Goal: Task Accomplishment & Management: Manage account settings

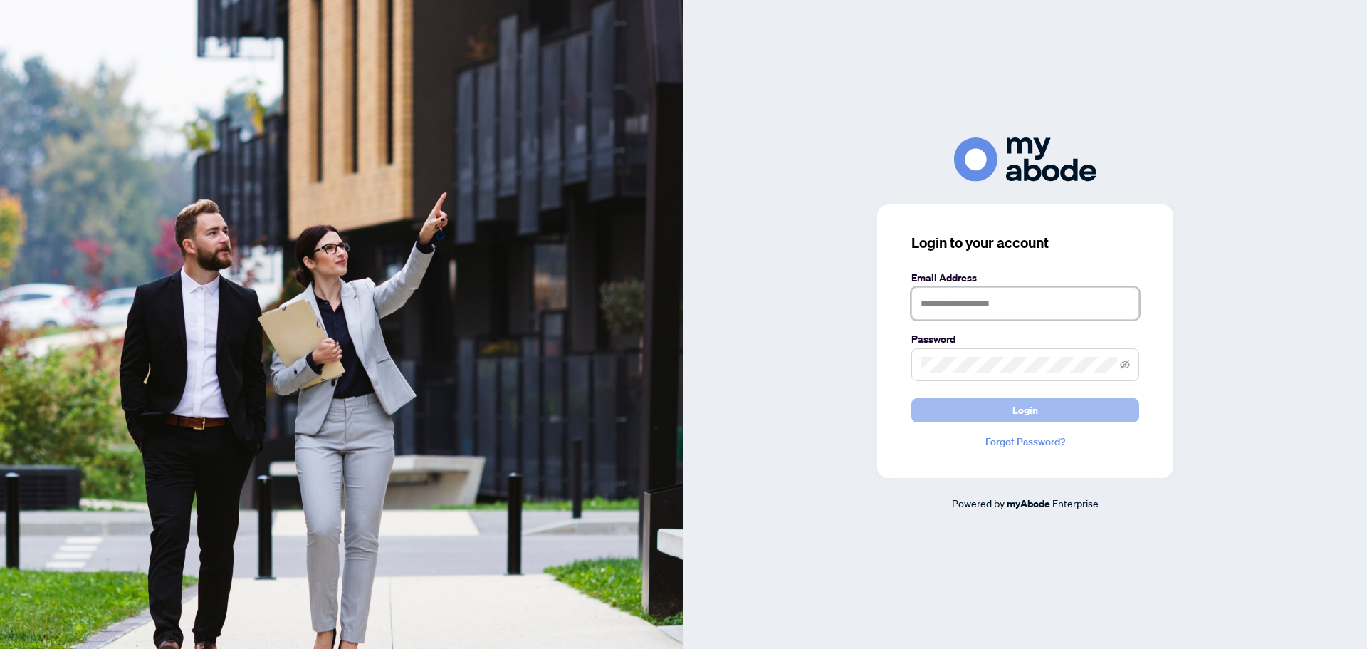
type input "**********"
click at [1031, 406] on span "Login" at bounding box center [1026, 410] width 26 height 23
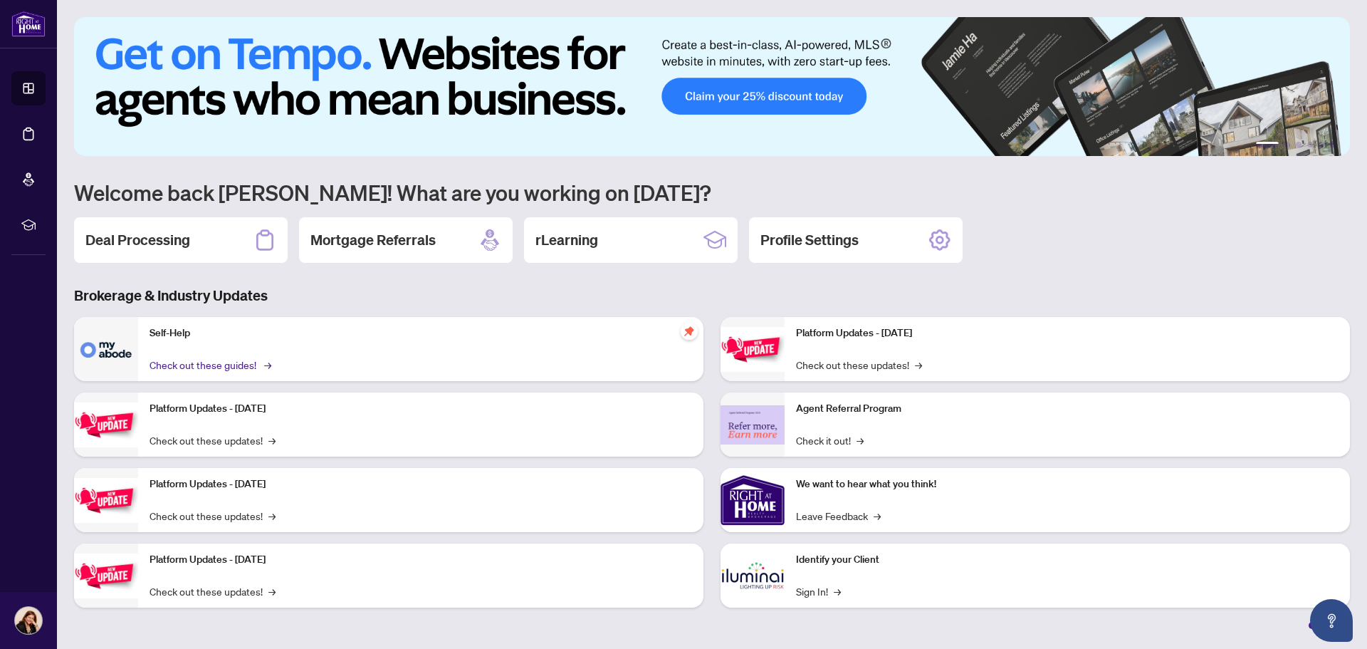
click at [173, 362] on link "Check out these guides! →" at bounding box center [210, 365] width 120 height 16
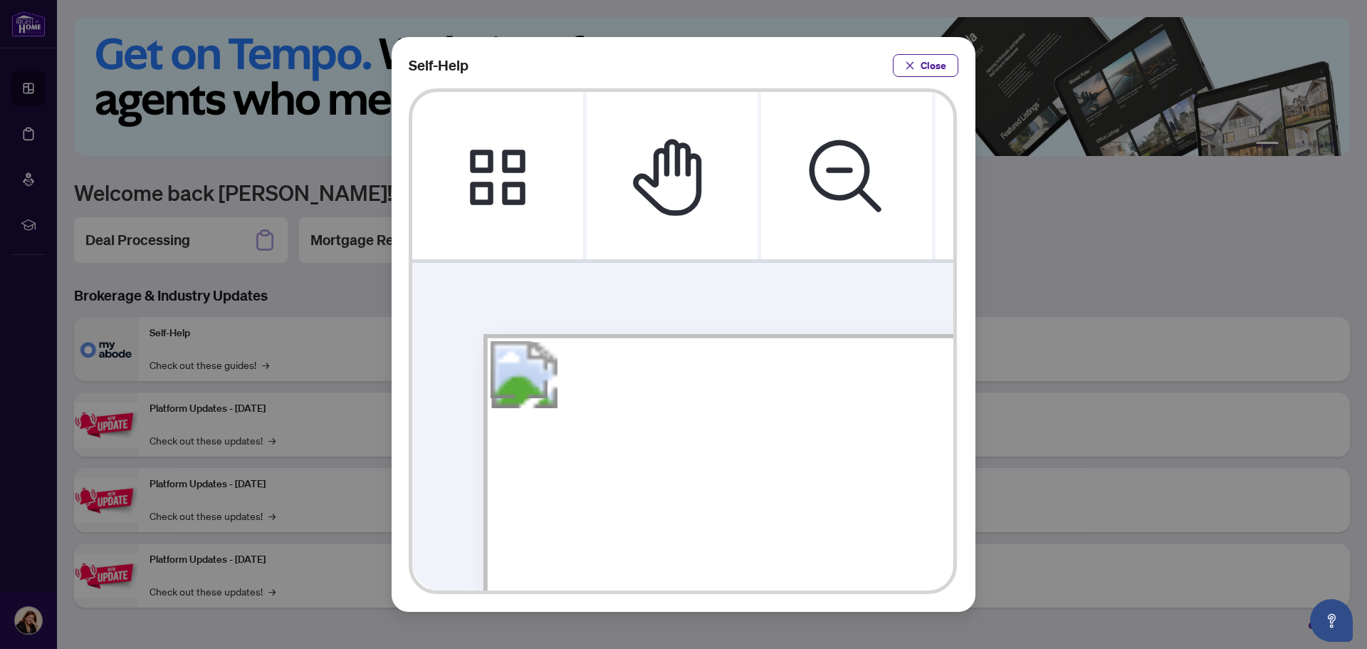
click at [917, 61] on button "Close" at bounding box center [926, 65] width 66 height 23
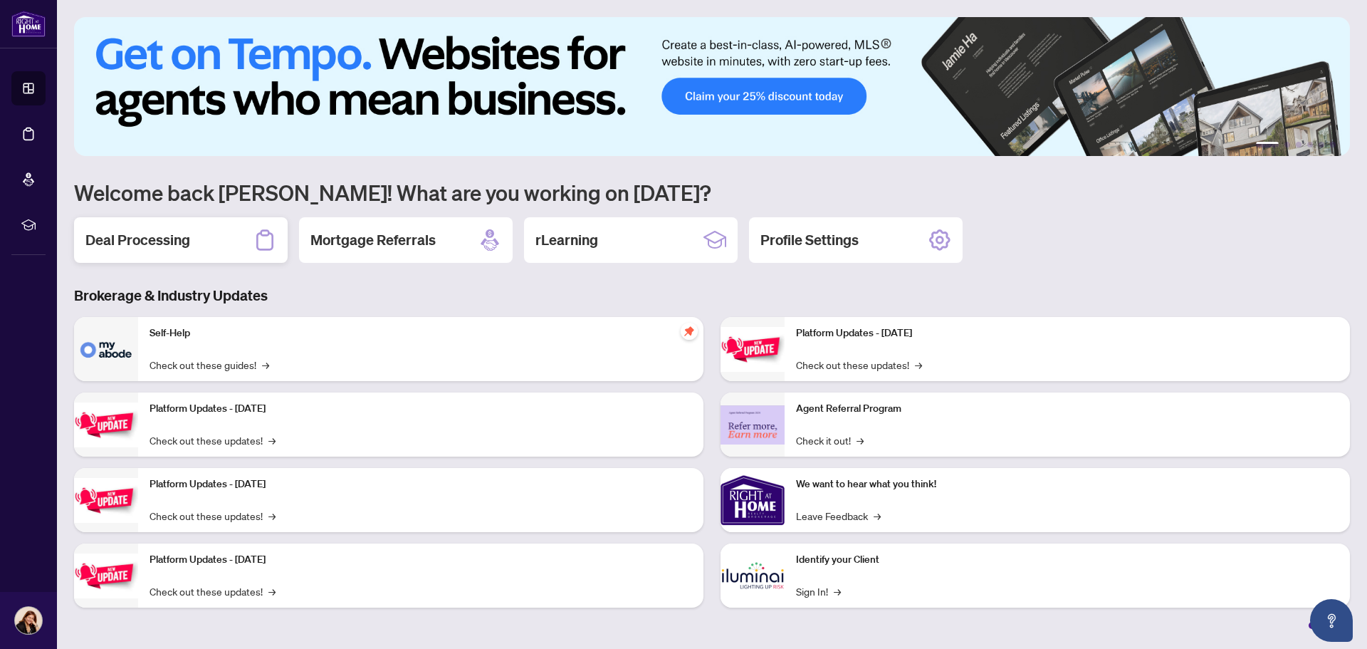
click at [226, 246] on div "Deal Processing" at bounding box center [181, 240] width 214 height 46
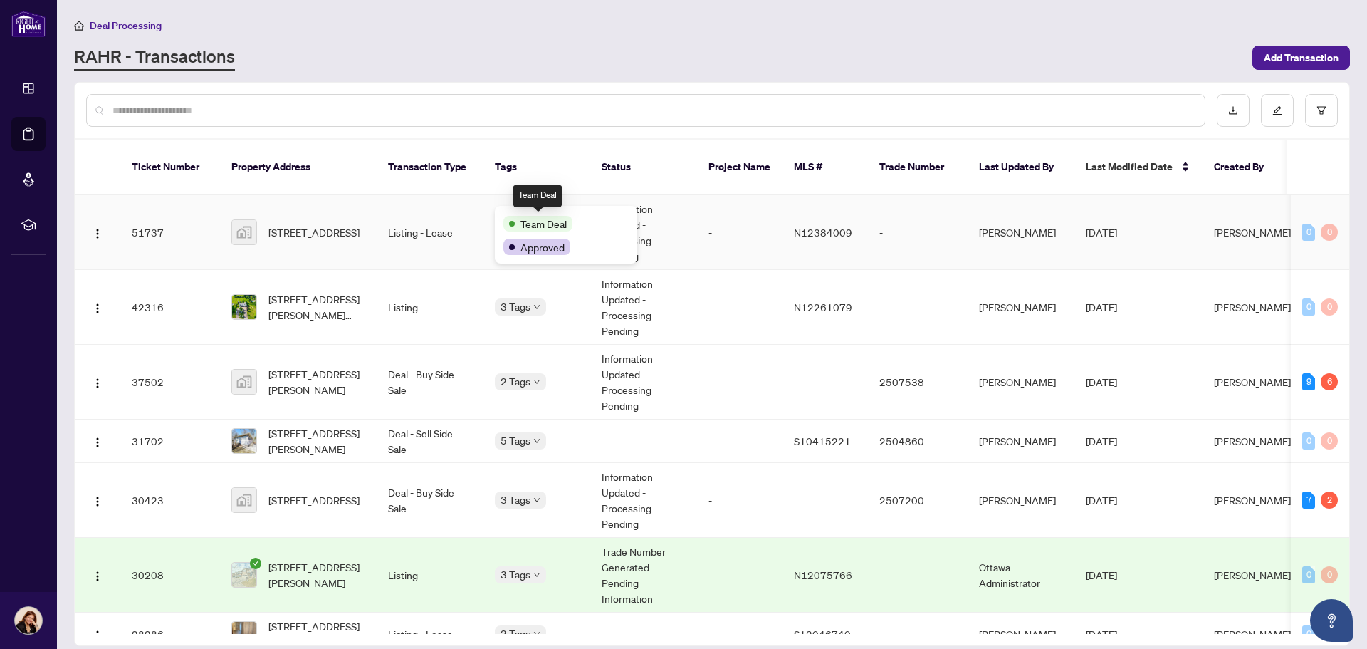
click at [508, 221] on div "Team Deal" at bounding box center [537, 224] width 69 height 16
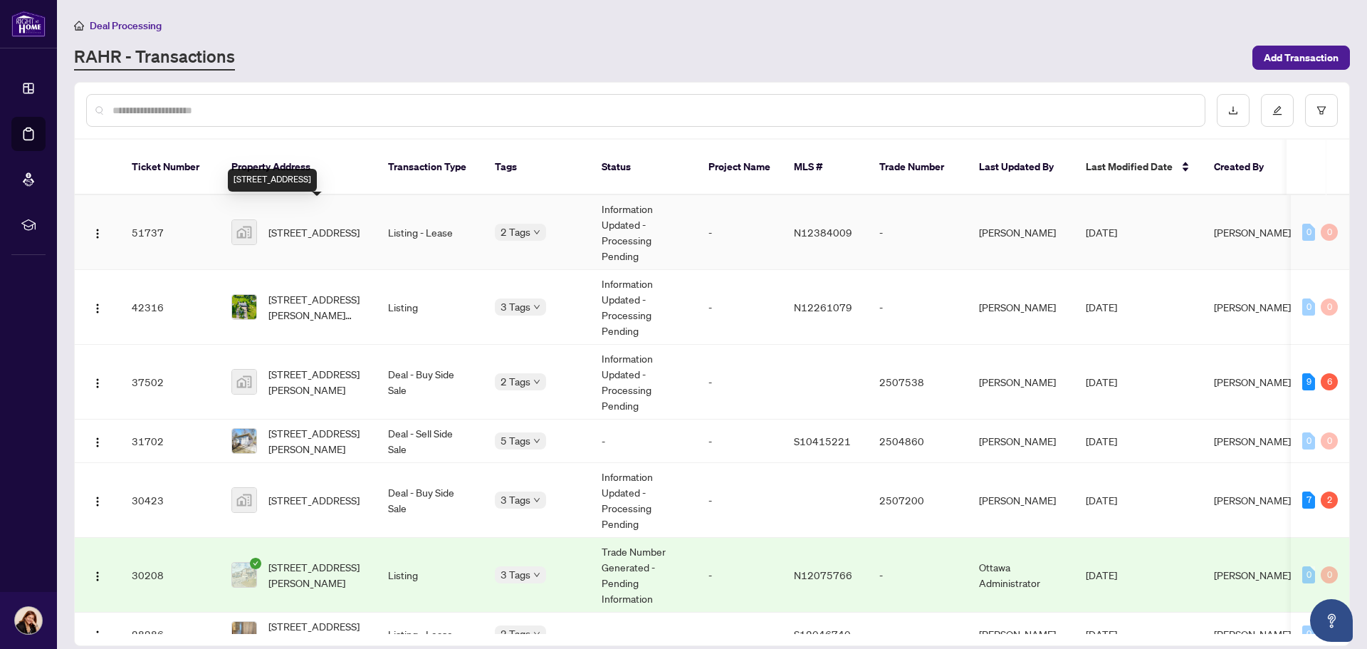
click at [329, 224] on span "204 Lormel Gate -204 Lormel Gate, Woodbridge, ON, Canada" at bounding box center [313, 232] width 91 height 16
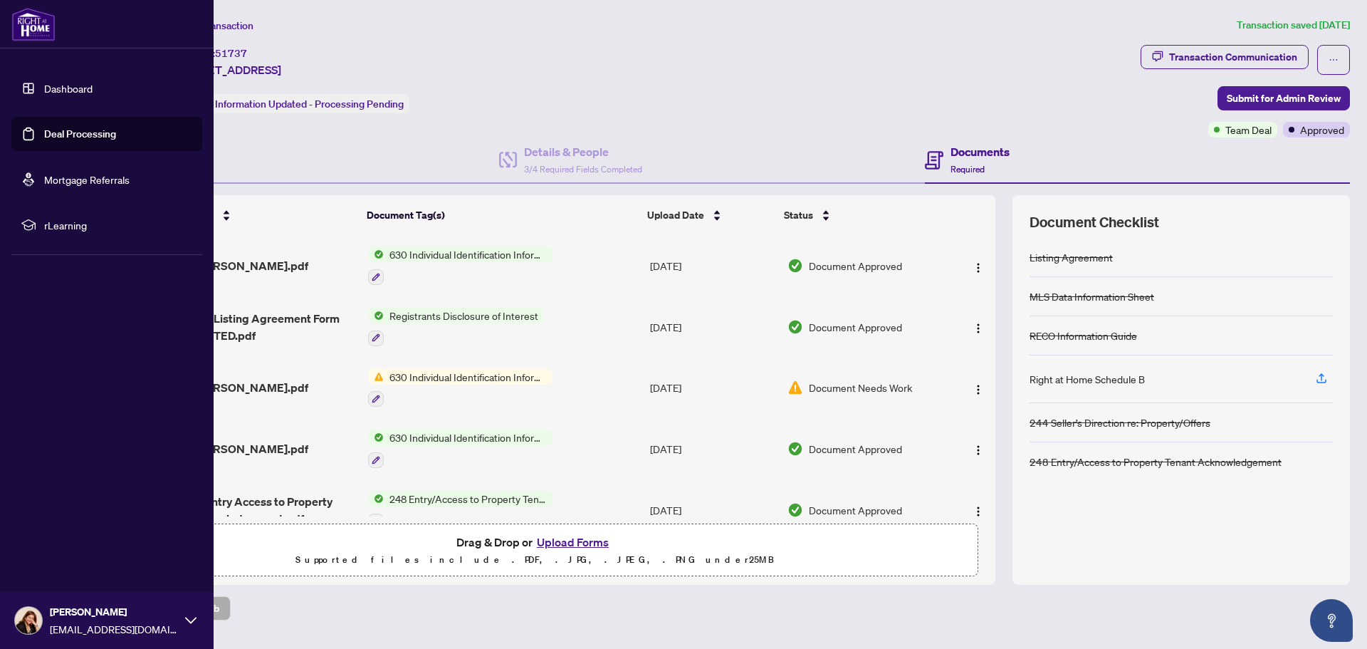
click at [83, 94] on link "Dashboard" at bounding box center [68, 88] width 48 height 13
